Goal: Information Seeking & Learning: Get advice/opinions

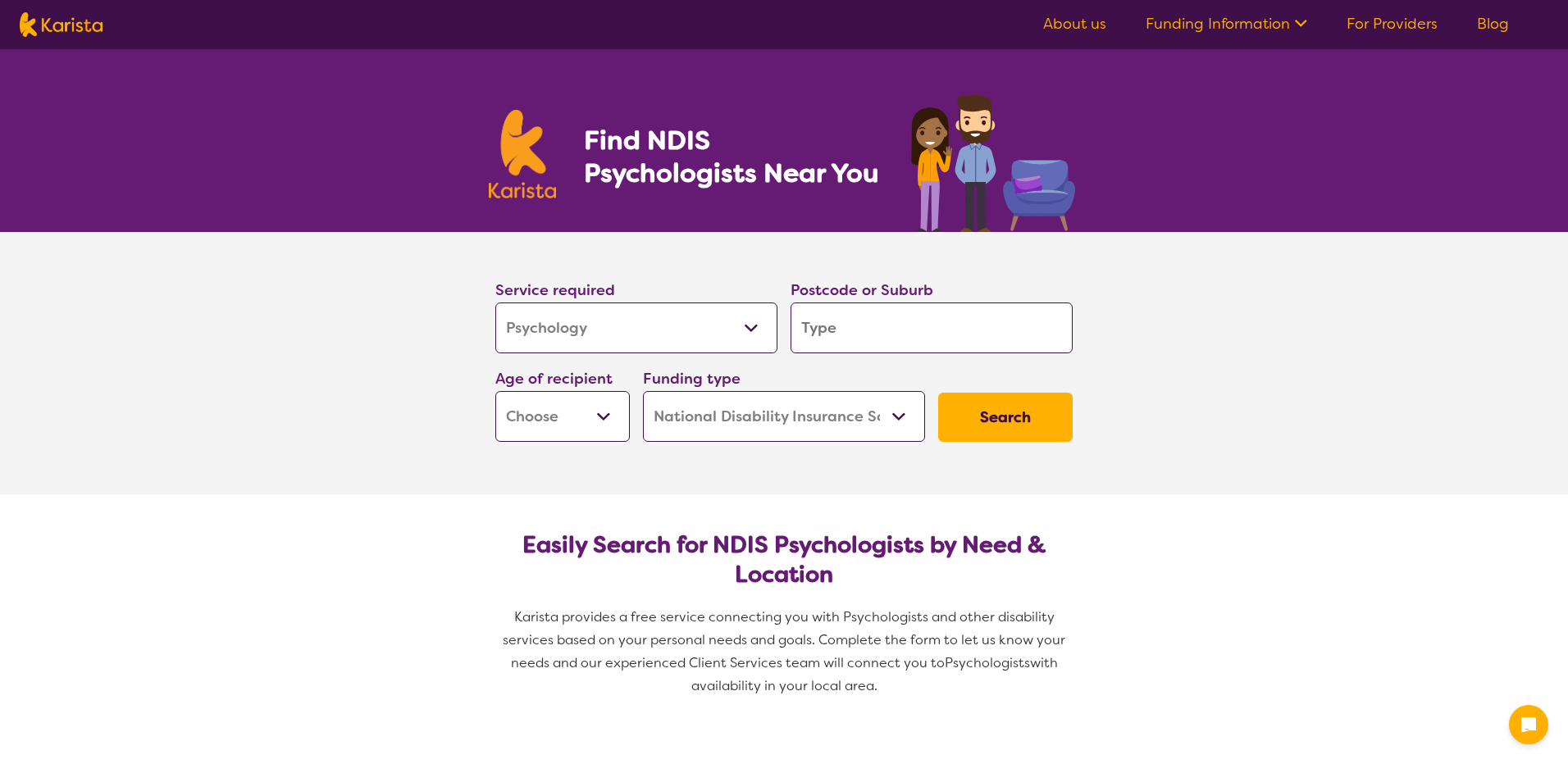
select select "Psychology"
select select "NDIS"
select select "Psychology"
select select "NDIS"
click at [868, 332] on input "search" at bounding box center [925, 328] width 282 height 50
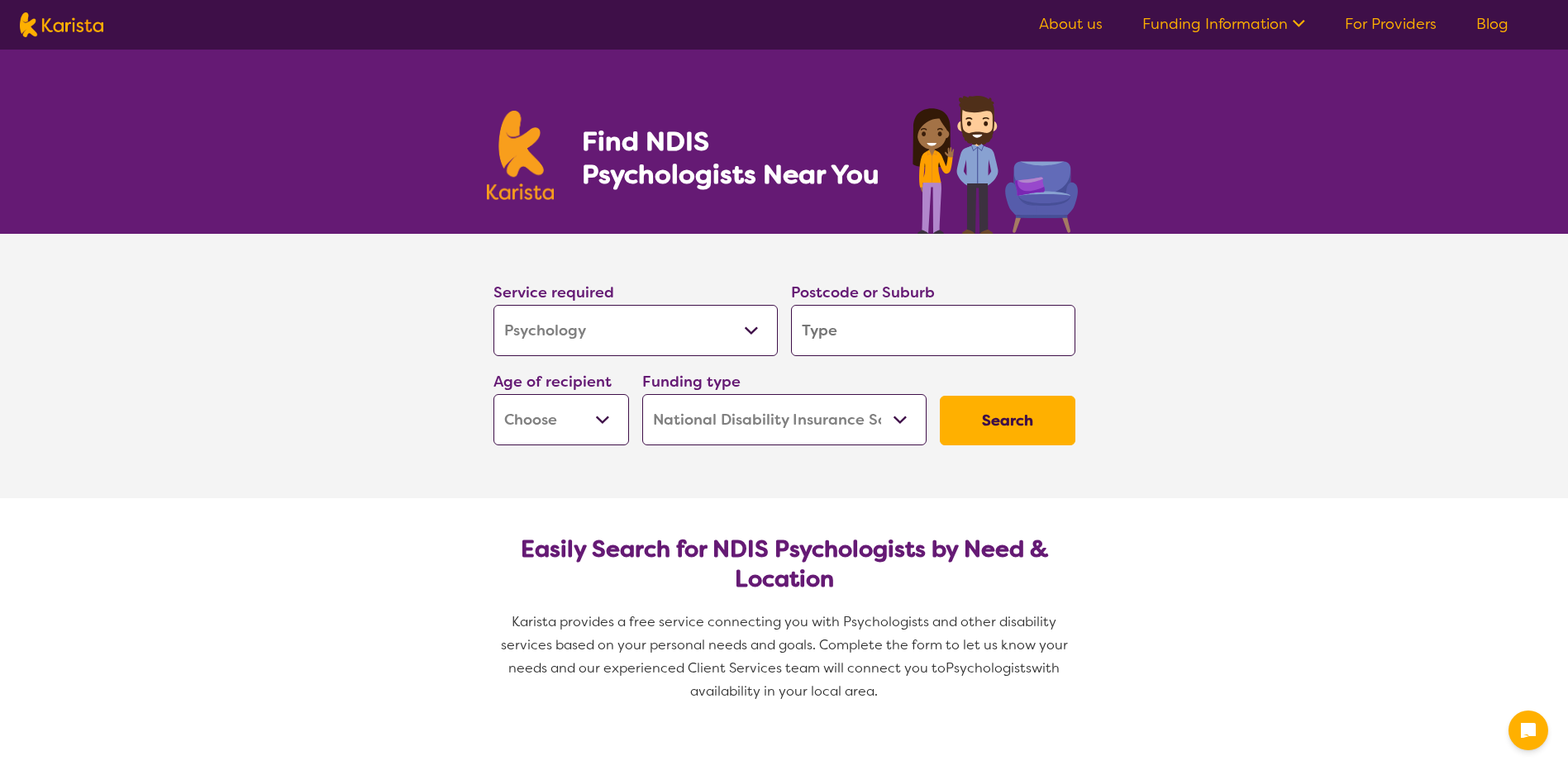
type input "2"
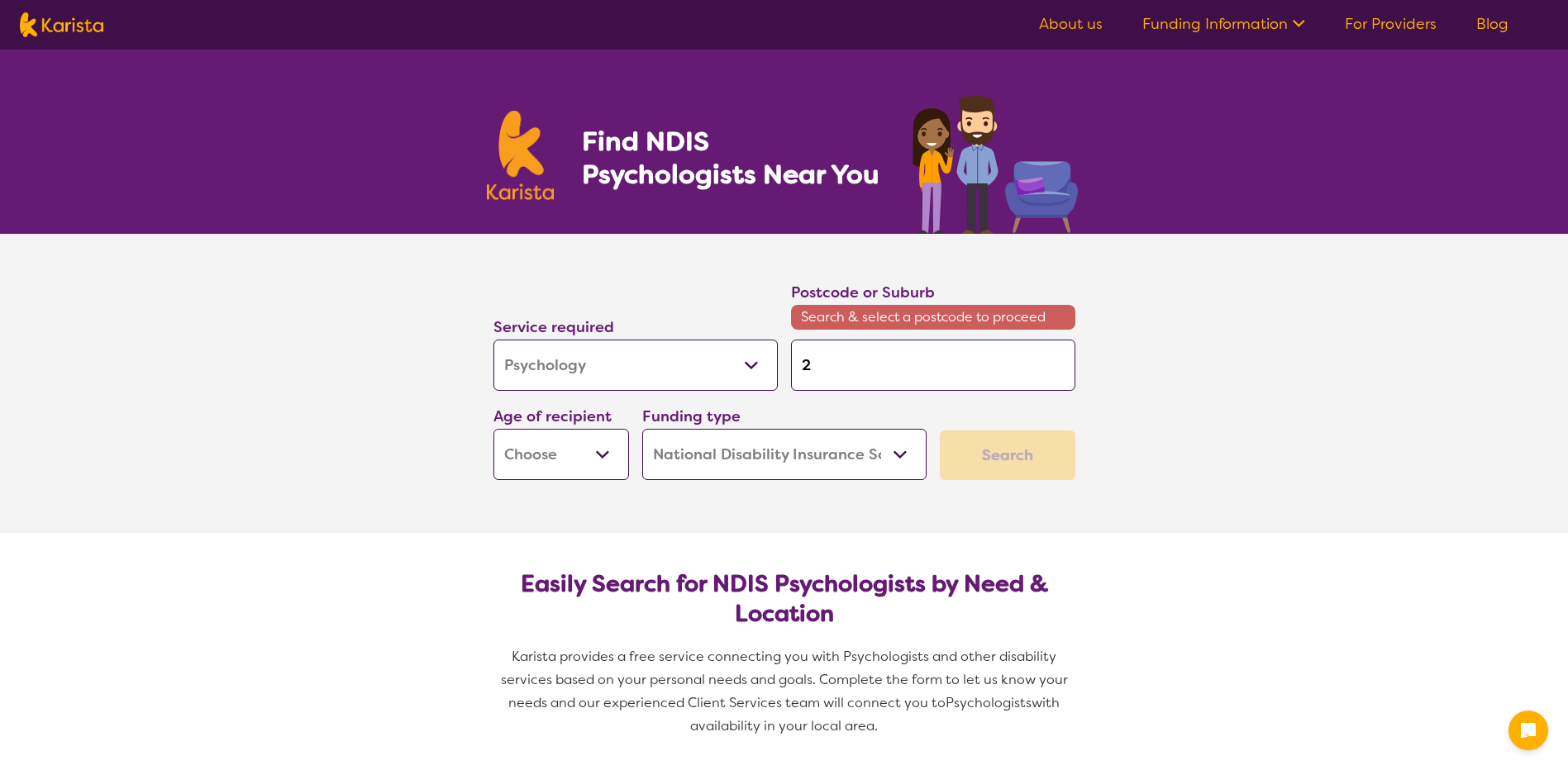
type input "27"
type input "277"
type input "2770"
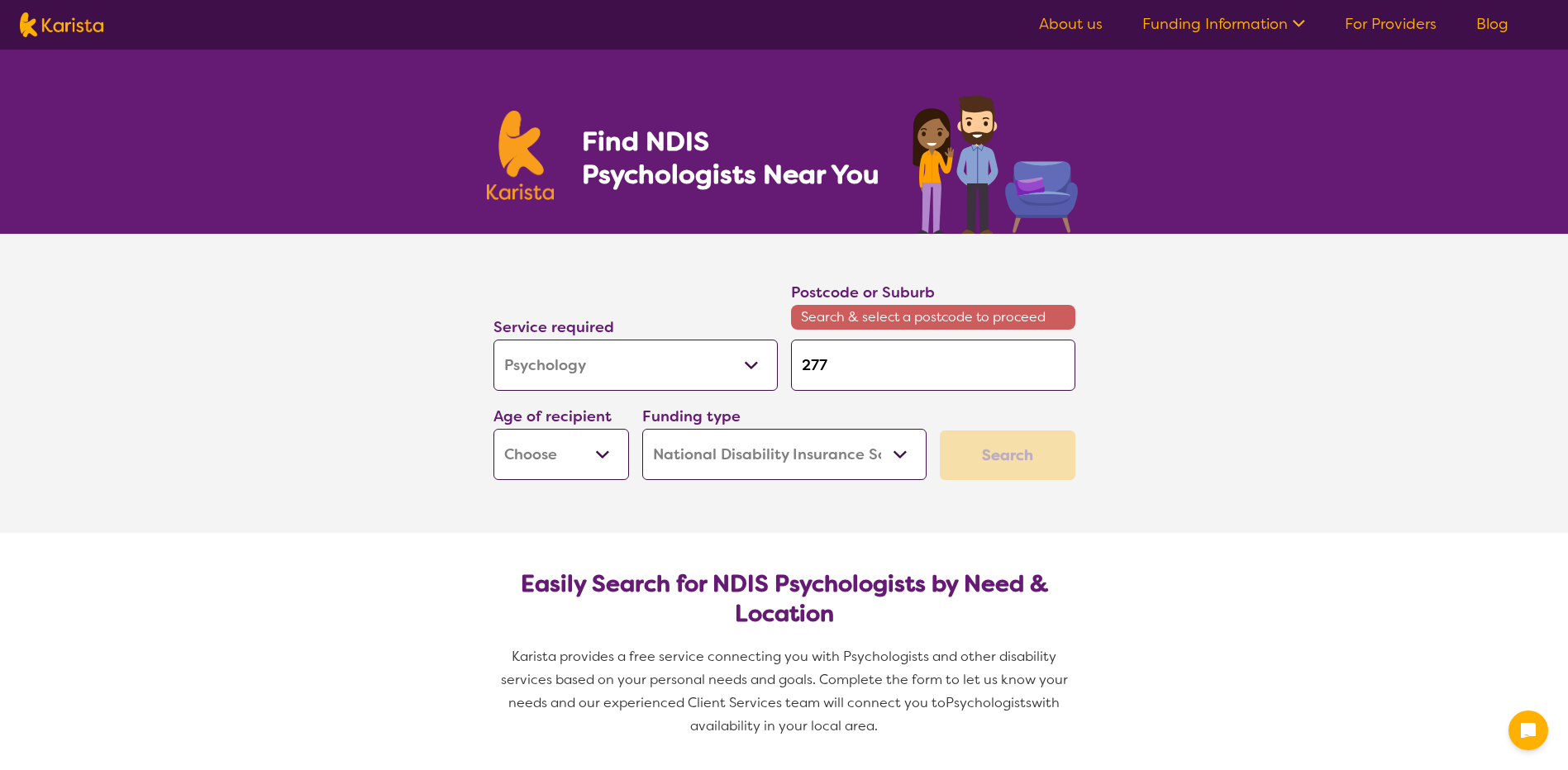
type input "2770"
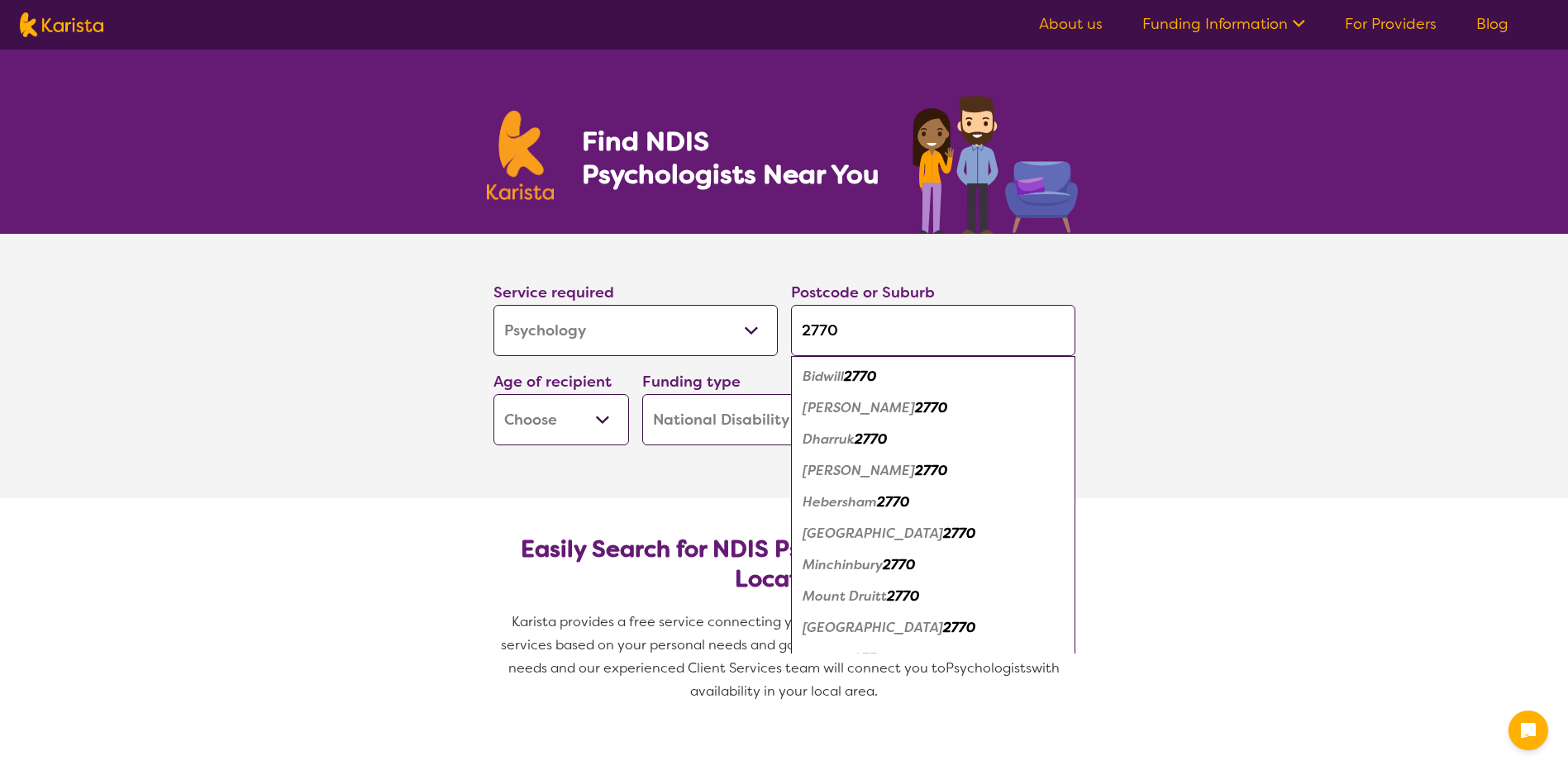
type input "2770"
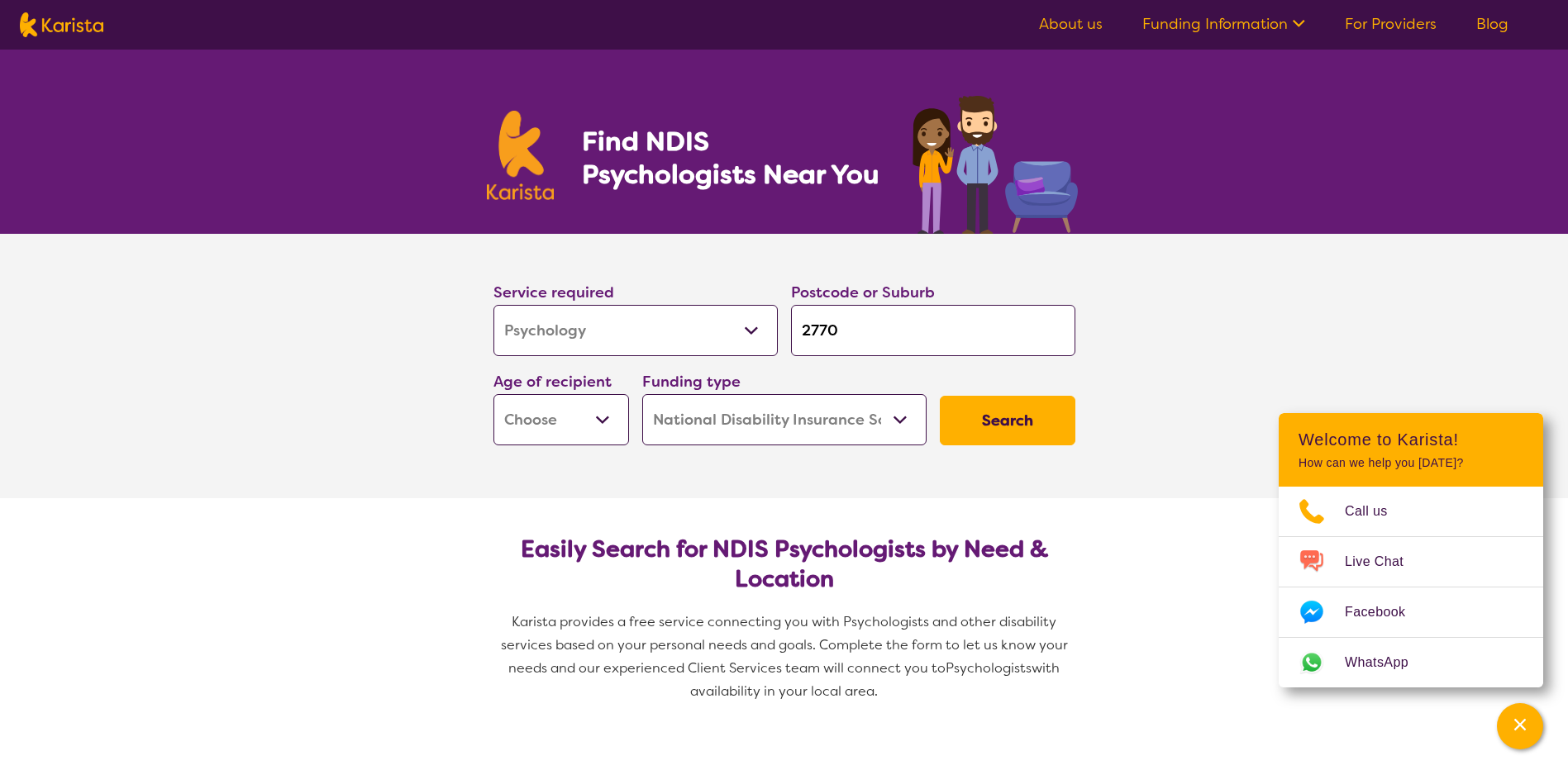
click at [596, 422] on select "Early Childhood - 0 to 9 Child - 10 to 11 Adolescent - 12 to 17 Adult - 18 to 6…" at bounding box center [561, 419] width 136 height 51
select select "EC"
click at [494, 394] on select "Early Childhood - 0 to 9 Child - 10 to 11 Adolescent - 12 to 17 Adult - 18 to 6…" at bounding box center [561, 419] width 136 height 51
select select "EC"
click at [891, 505] on section "Easily Search for NDIS Psychologists by Need & Location Karista provides a free…" at bounding box center [784, 613] width 634 height 230
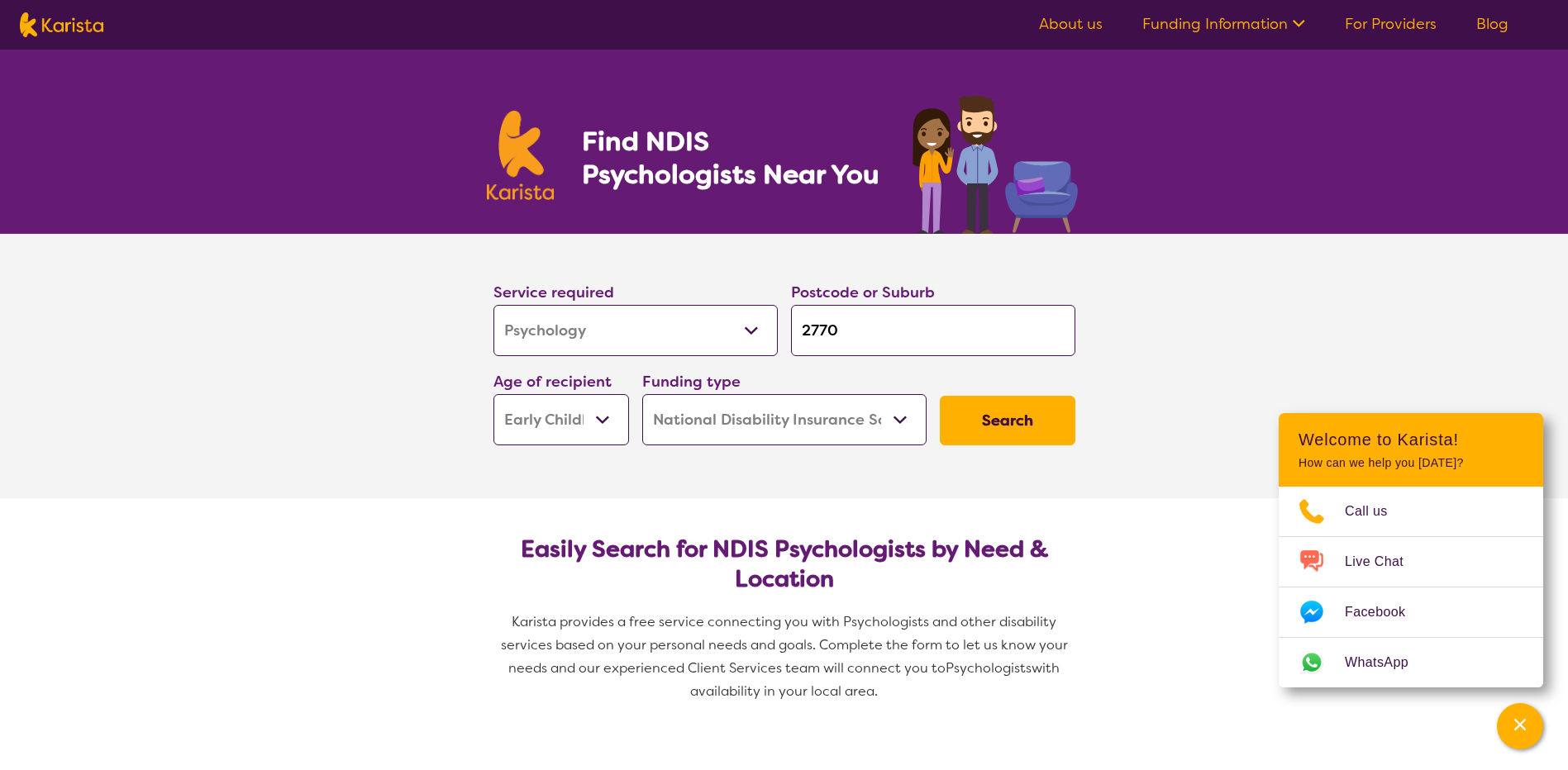
drag, startPoint x: 891, startPoint y: 505, endPoint x: 1193, endPoint y: 371, distance: 330.4
click at [1340, 266] on section "Service required Allied Health Assistant Assessment ([MEDICAL_DATA] or [MEDICAL…" at bounding box center [784, 365] width 1568 height 265
click at [997, 414] on button "Search" at bounding box center [1007, 420] width 136 height 50
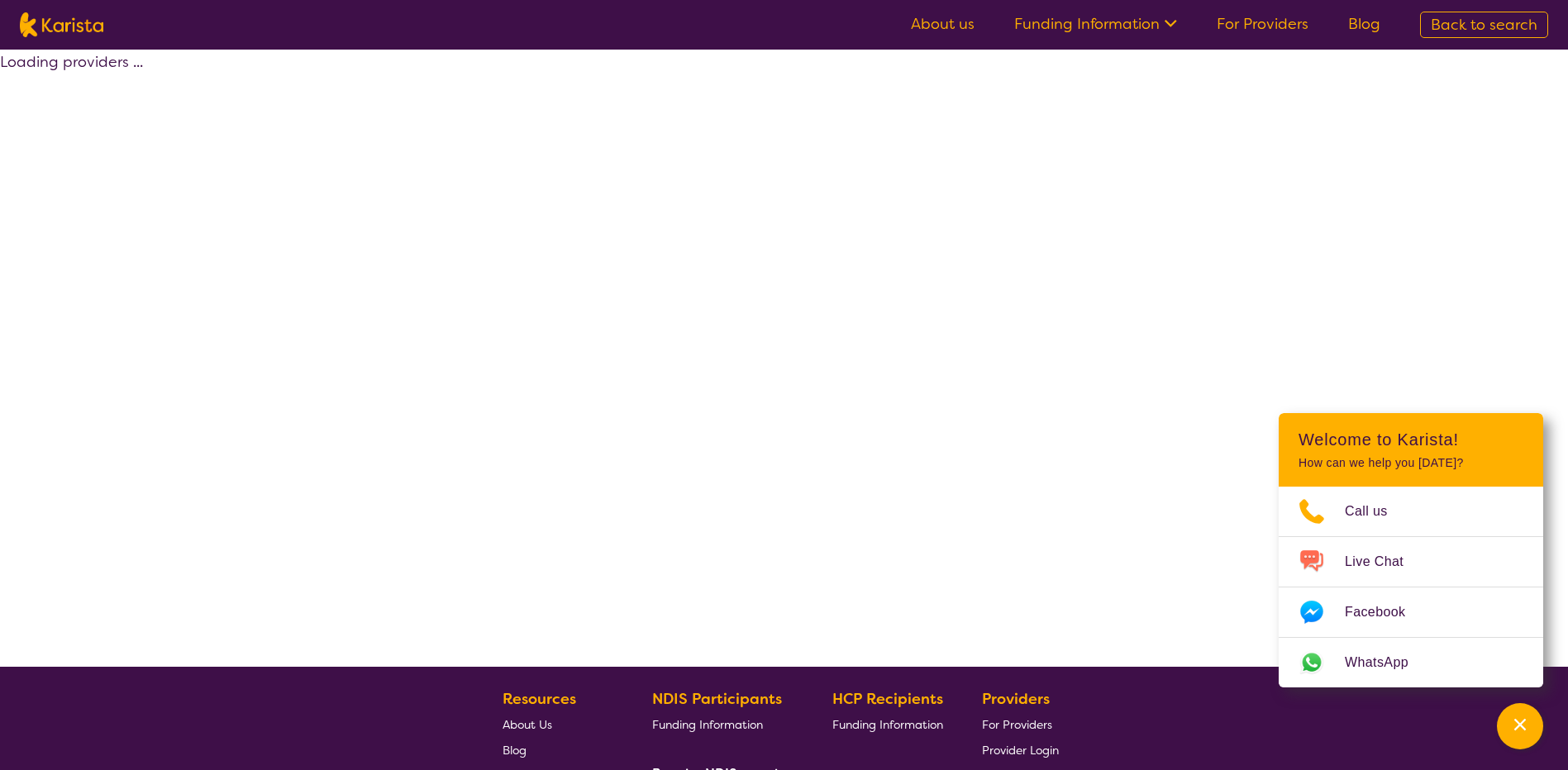
select select "by_score"
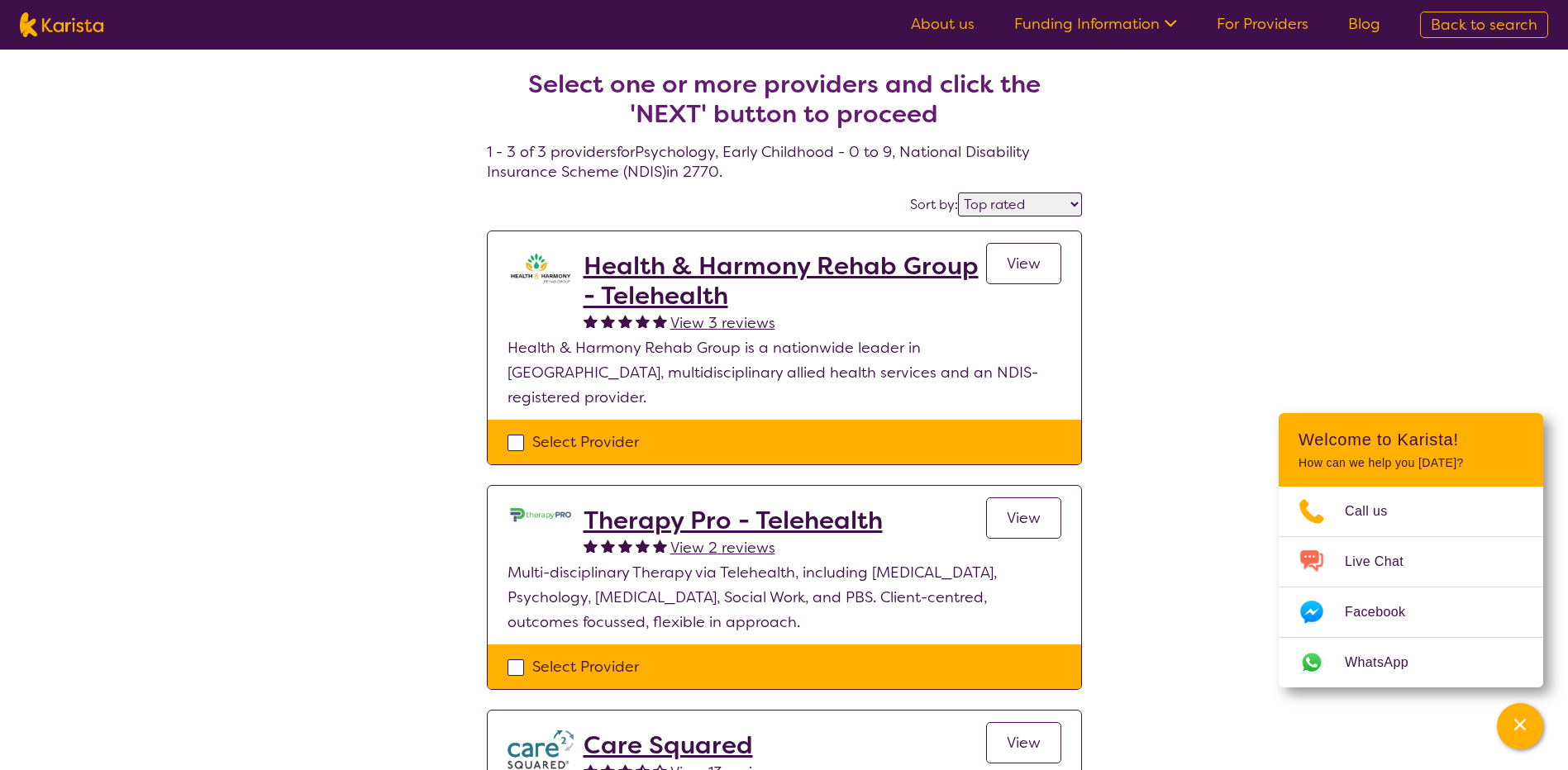
click at [658, 273] on h2 "Health & Harmony Rehab Group - Telehealth" at bounding box center [785, 280] width 403 height 60
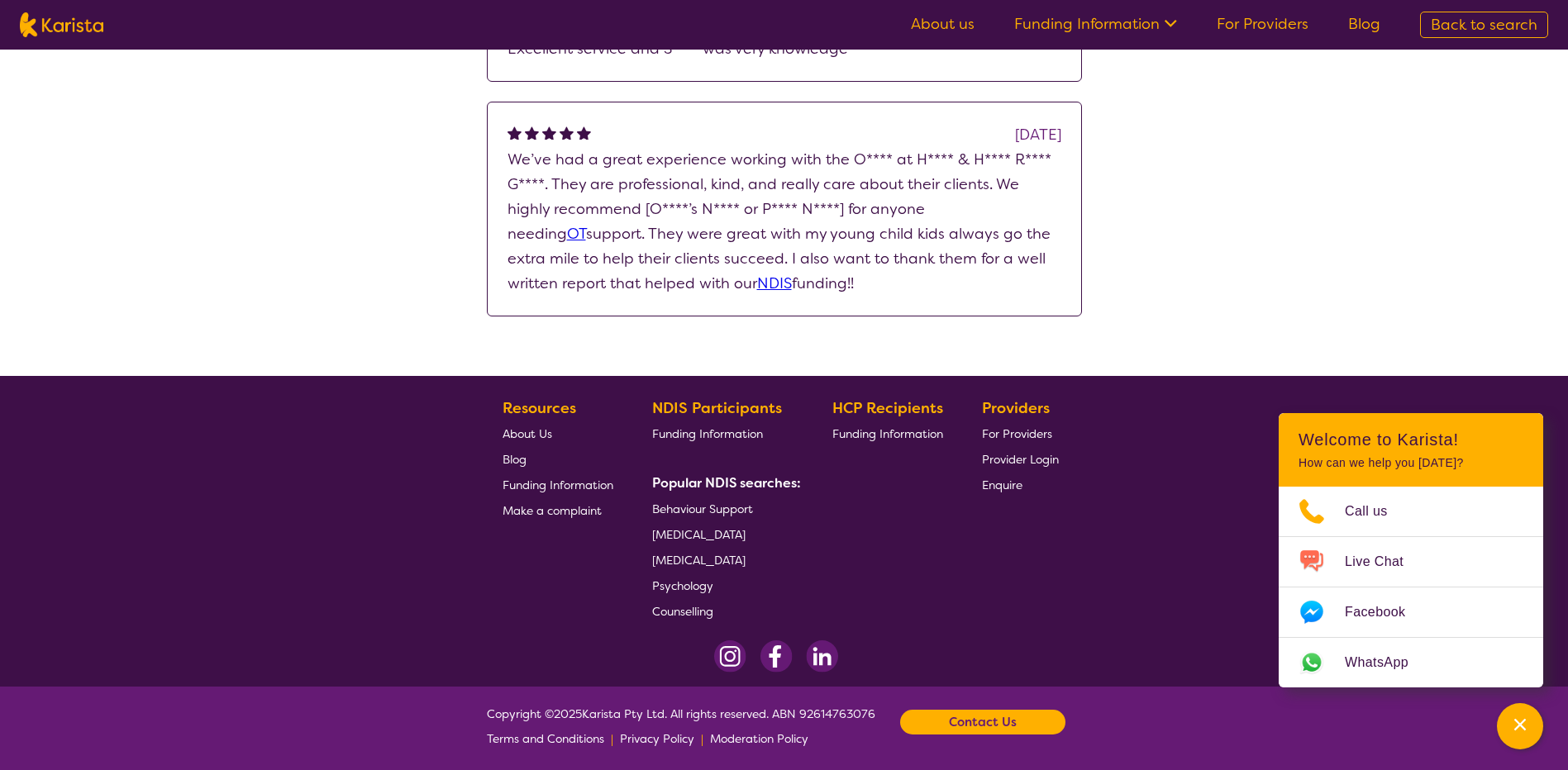
scroll to position [1157, 0]
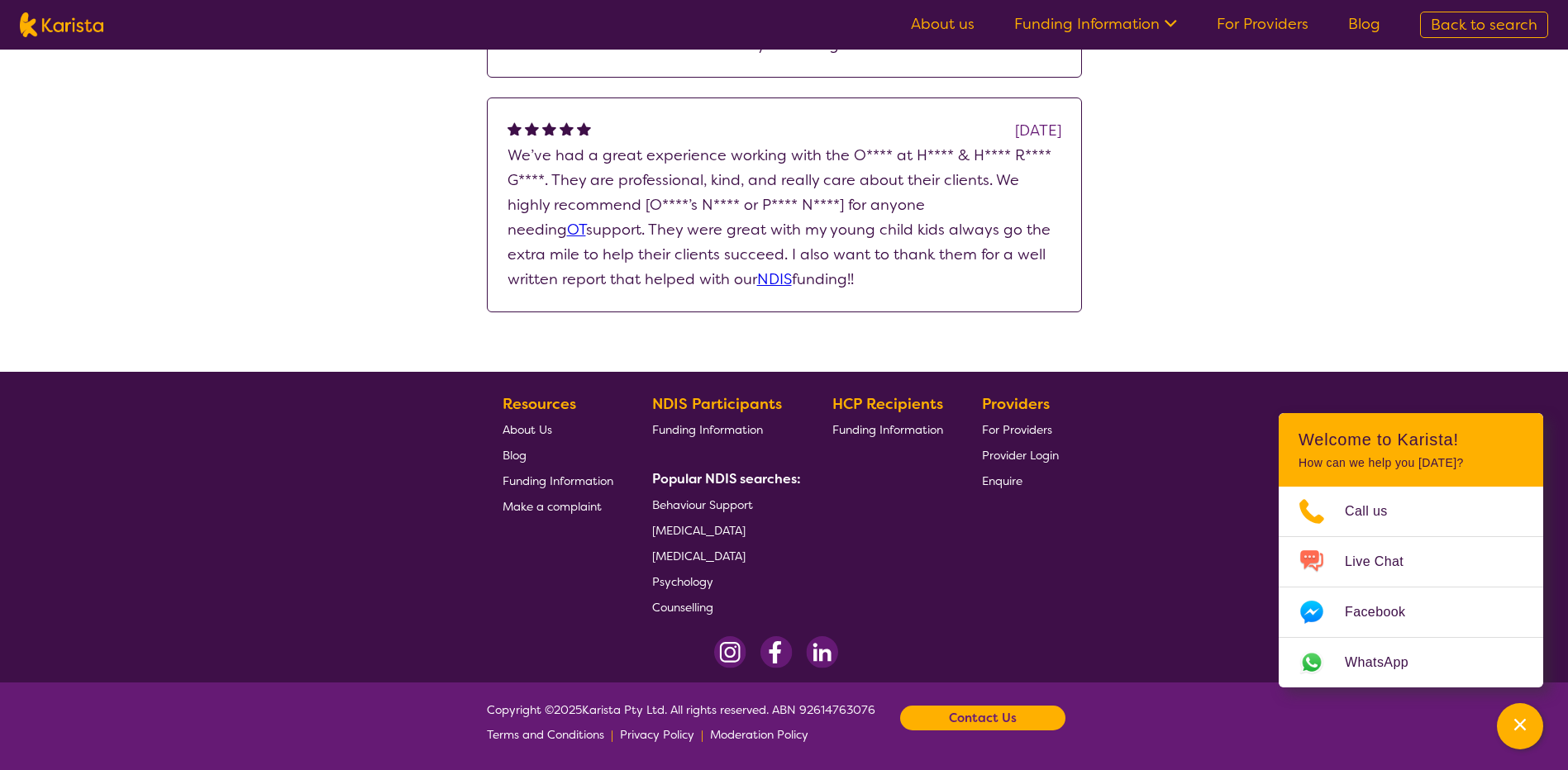
select select "by_score"
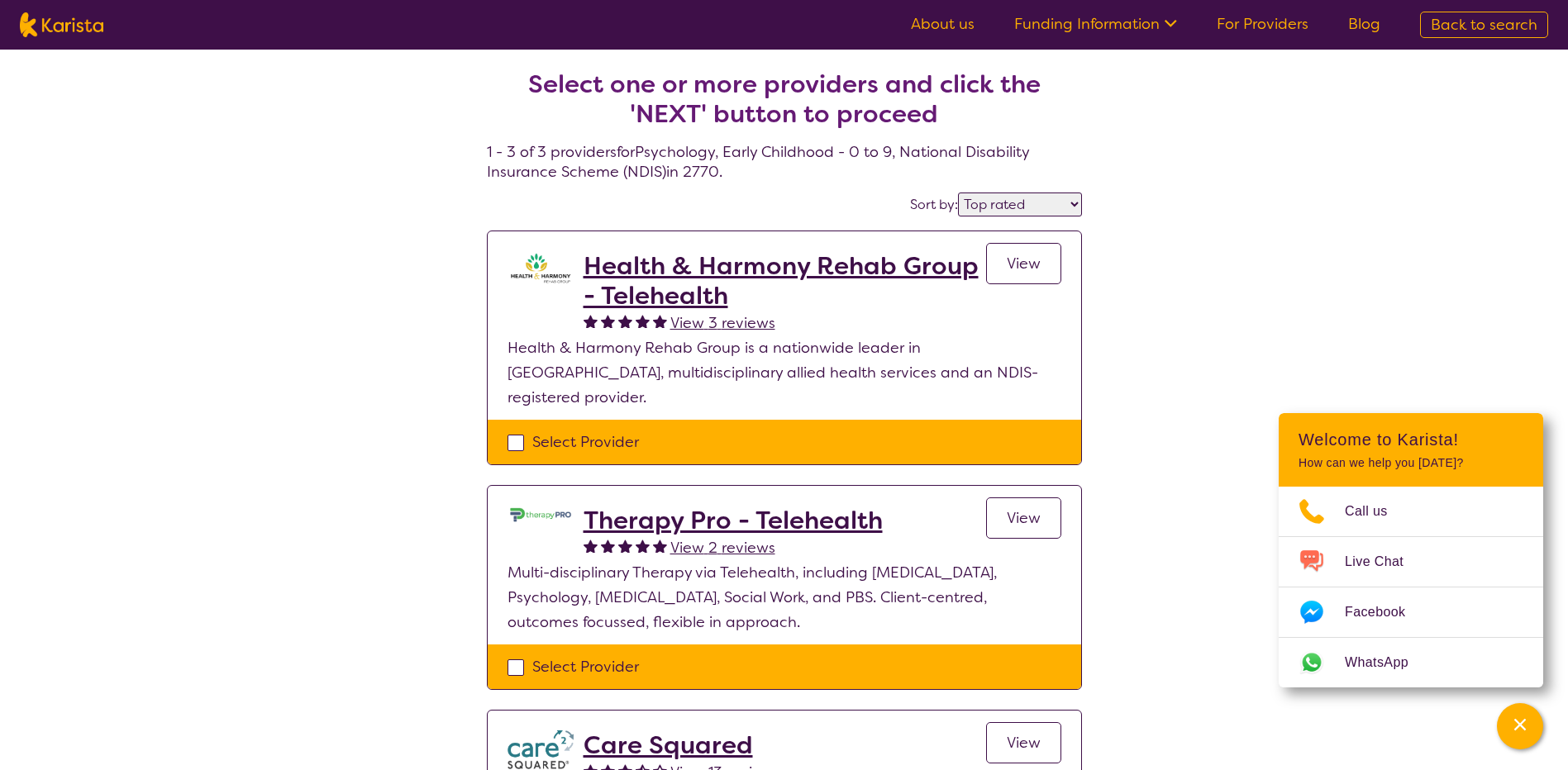
select select "Psychology"
select select "EC"
select select "NDIS"
select select "Psychology"
select select "EC"
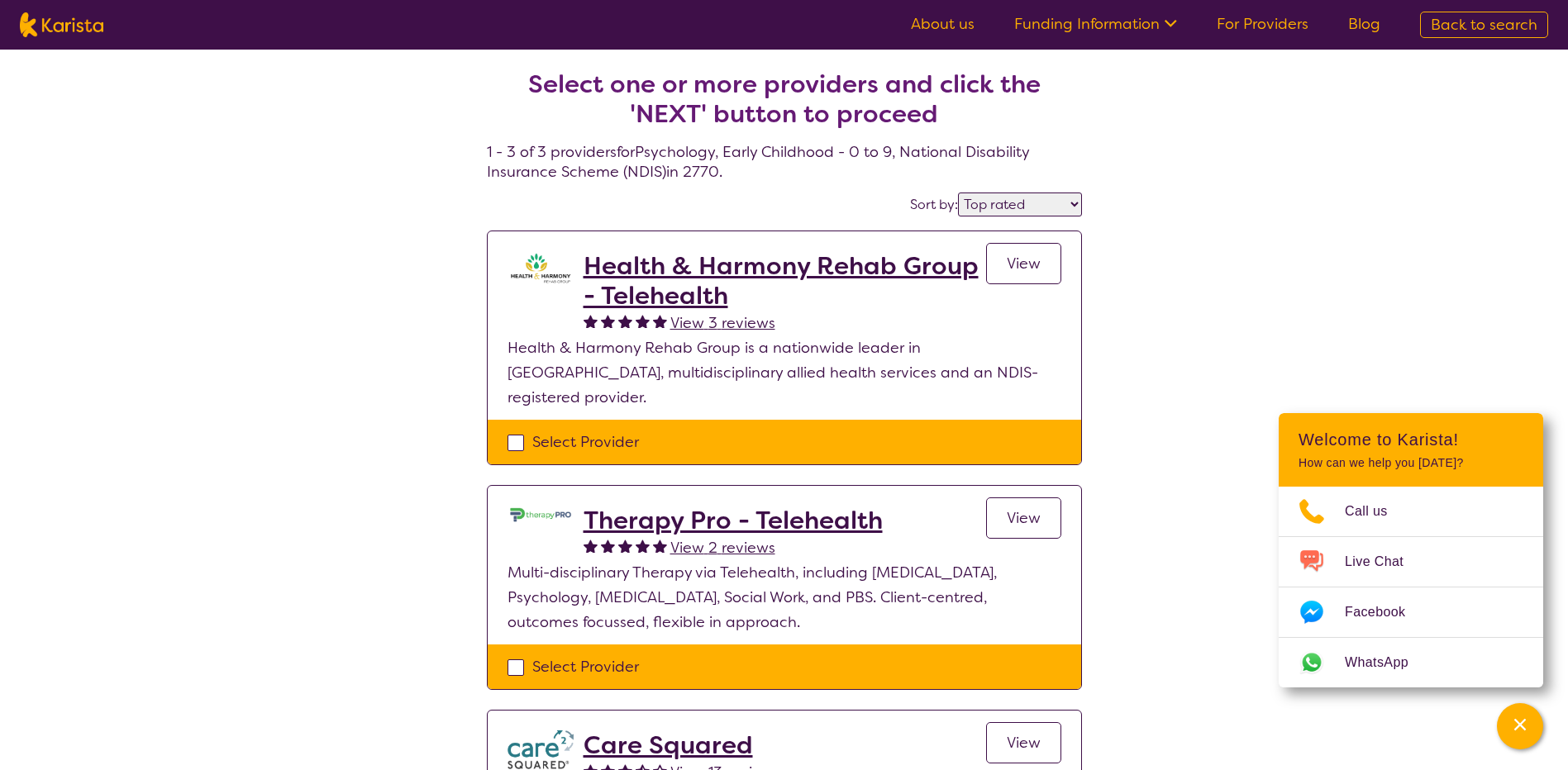
select select "NDIS"
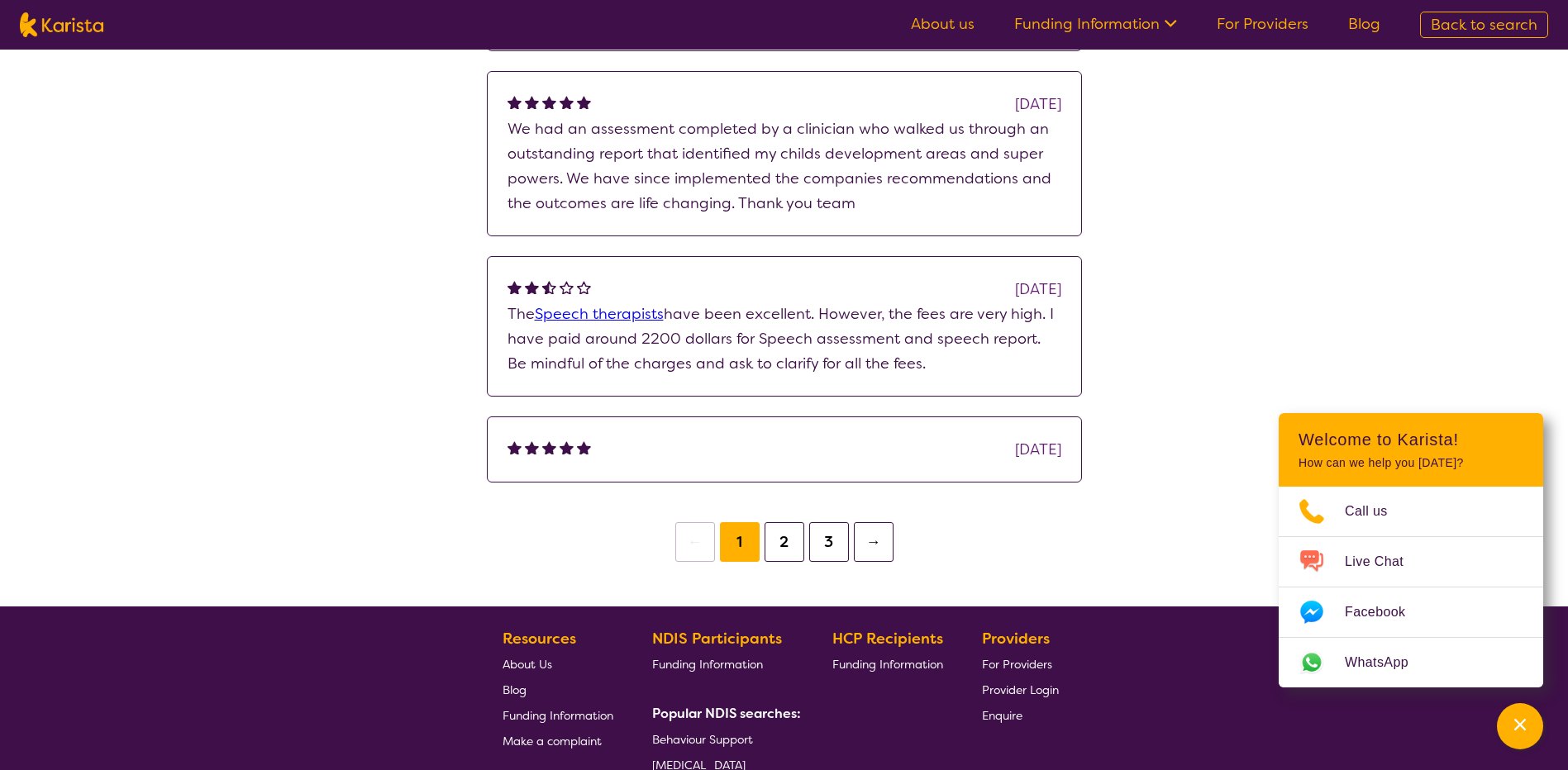
scroll to position [1310, 0]
